Goal: Task Accomplishment & Management: Manage account settings

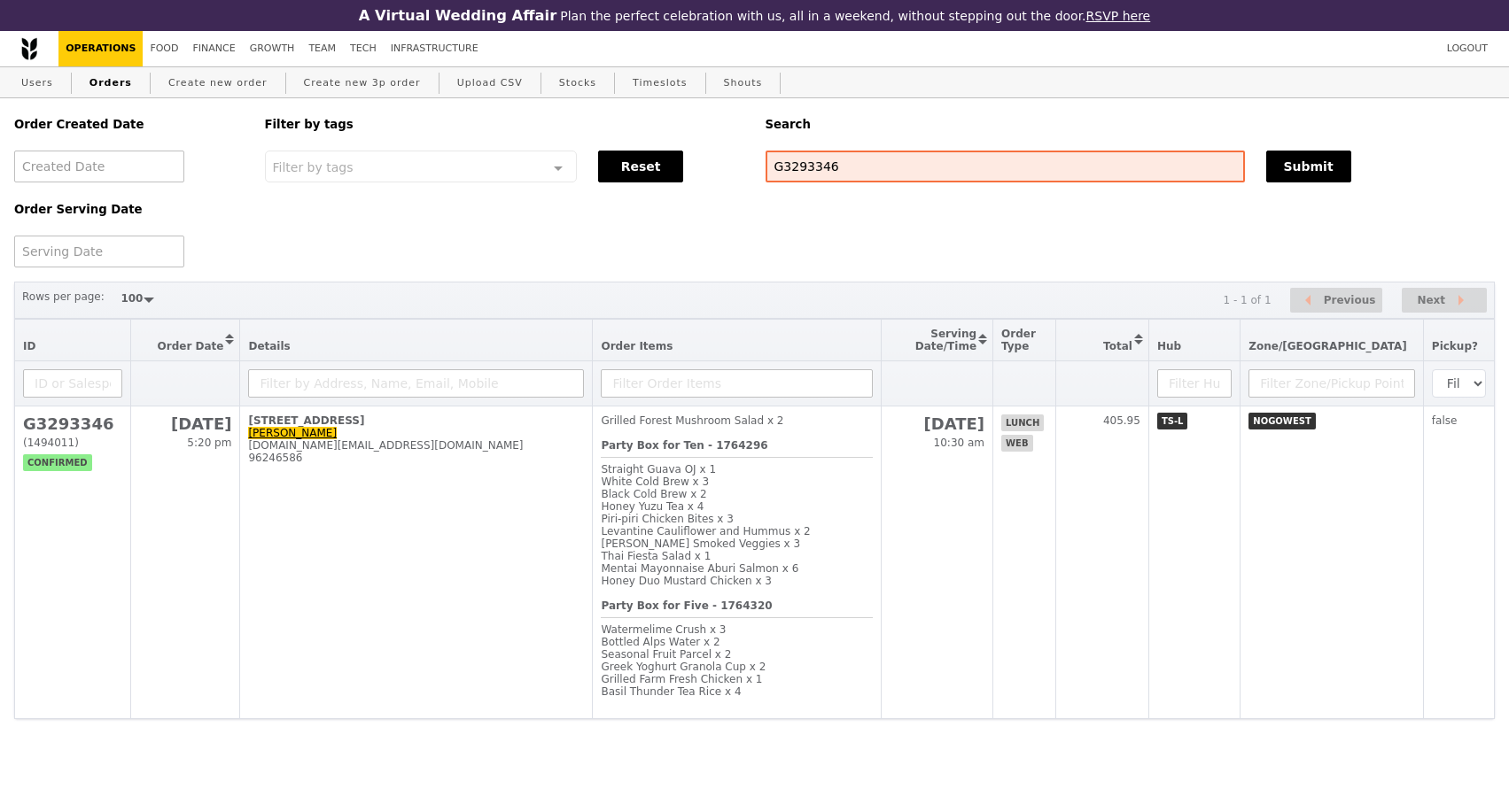
select select "100"
drag, startPoint x: 832, startPoint y: 174, endPoint x: 747, endPoint y: 174, distance: 85.0
click at [747, 174] on div "Order Created Date Order Serving Date Filter by tags Filter by tags Meal_Plan W…" at bounding box center [754, 183] width 1502 height 169
paste input "[PERSON_NAME][EMAIL_ADDRESS][DOMAIN_NAME]"
type input "[PERSON_NAME][EMAIL_ADDRESS][DOMAIN_NAME]"
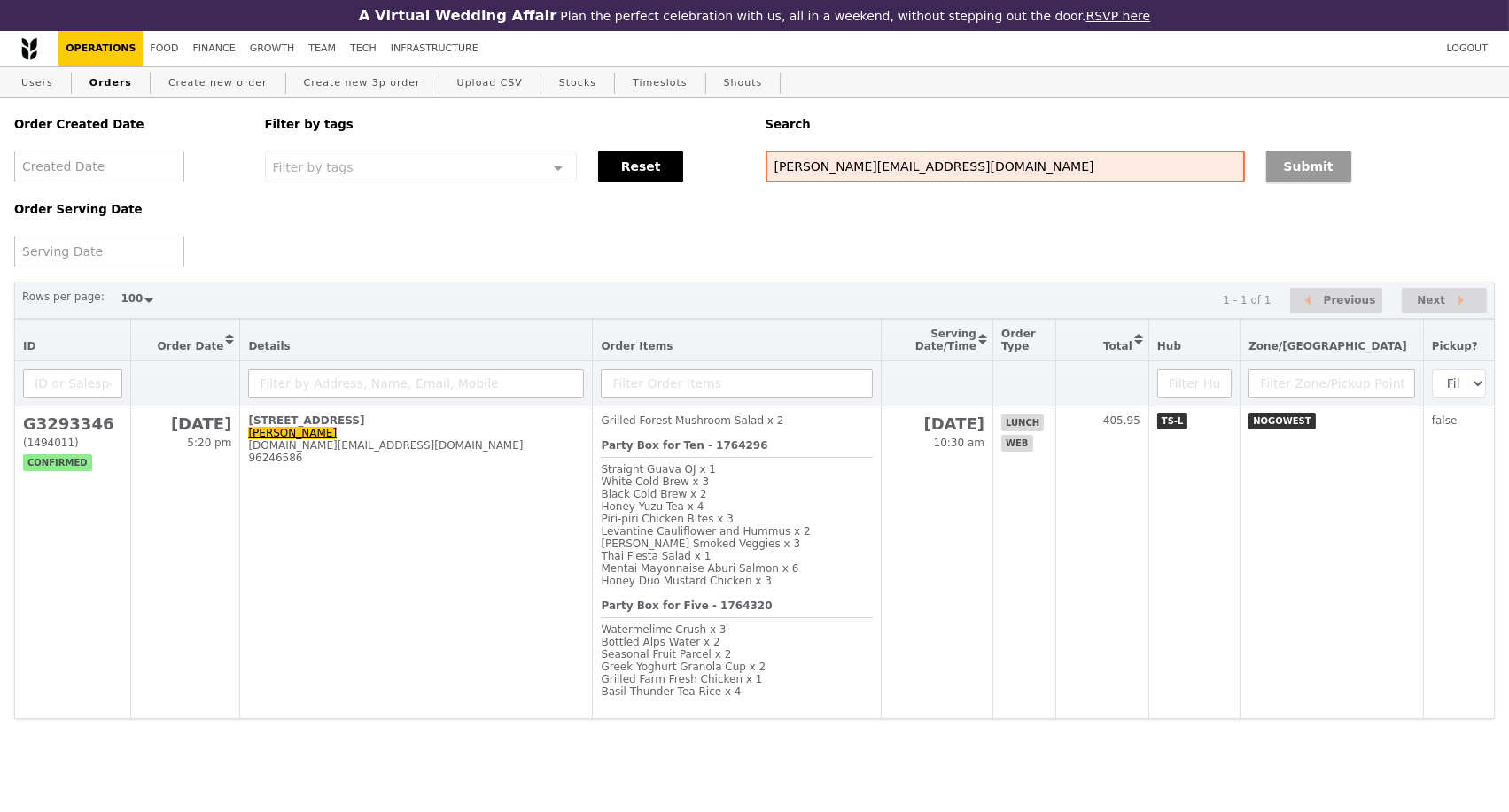
click at [1275, 177] on button "Submit" at bounding box center [1308, 166] width 85 height 32
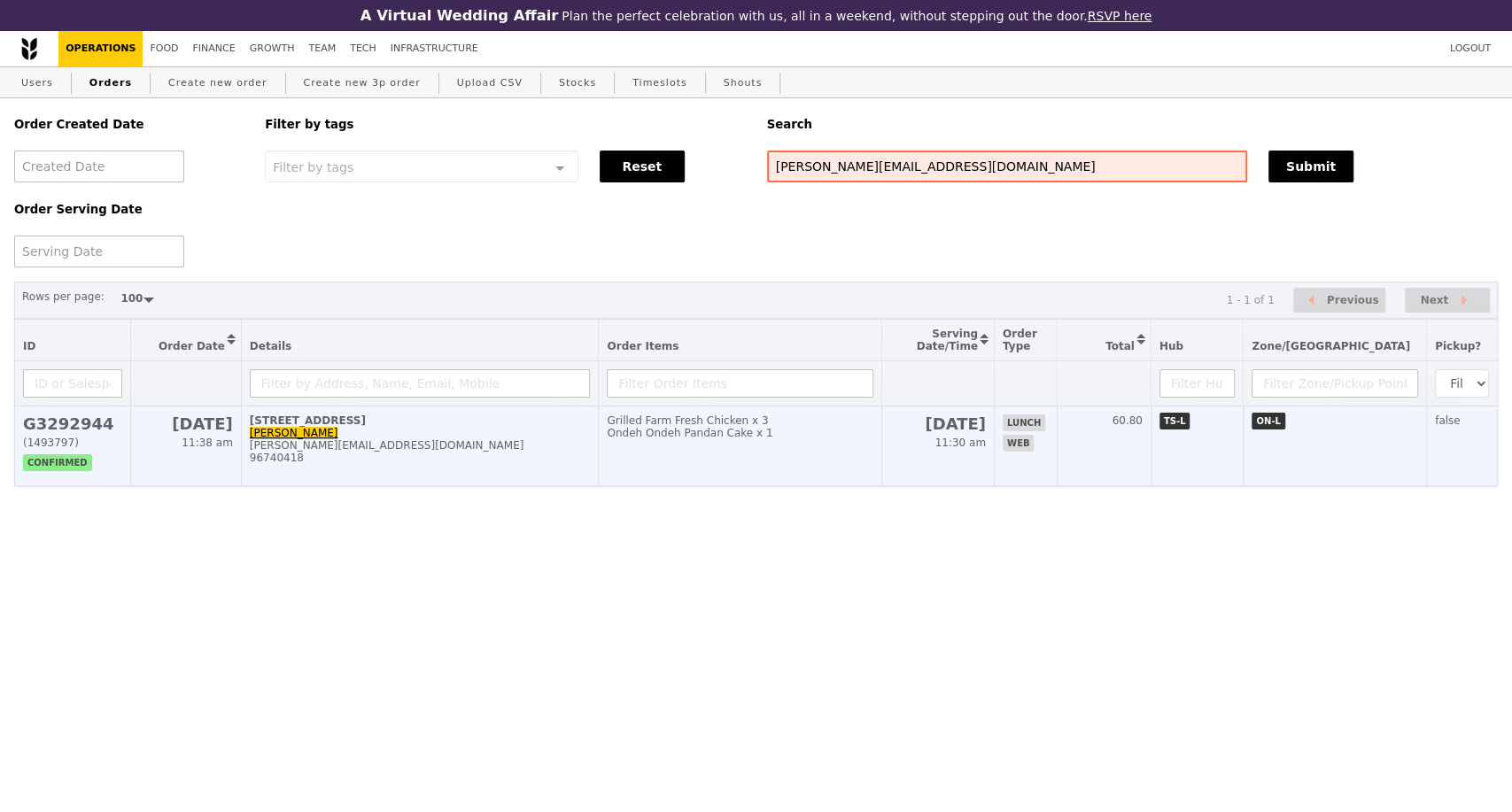
click at [432, 464] on div "96740418" at bounding box center [420, 457] width 341 height 12
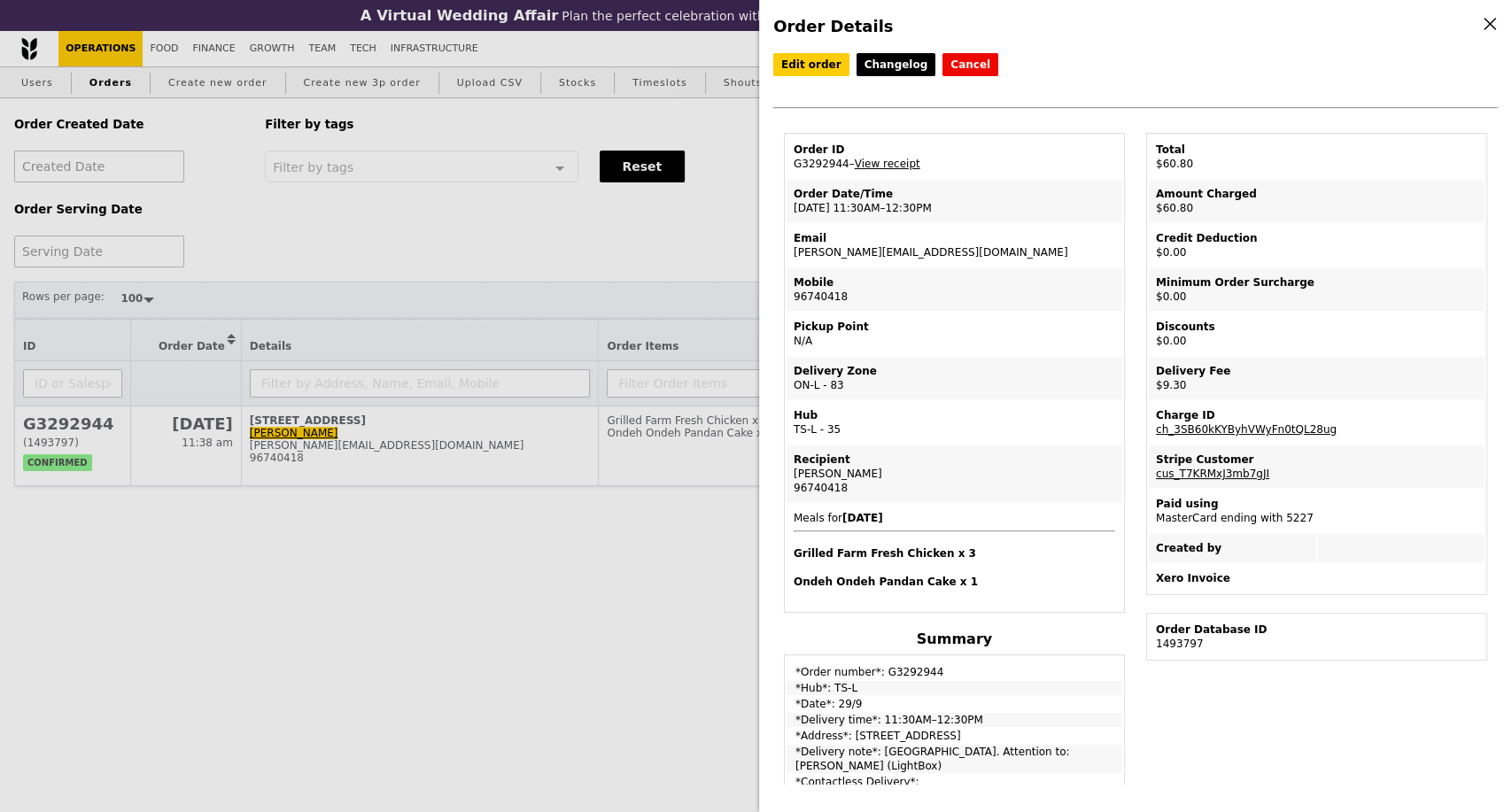
click at [379, 564] on div "Order Details Edit order Changelog Cancel Order ID G3292944 – View receipt Orde…" at bounding box center [756, 406] width 1512 height 812
